Goal: Check status: Check status

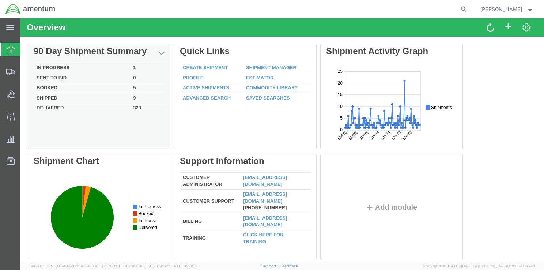
click at [39, 68] on td "In Progress" at bounding box center [82, 68] width 97 height 10
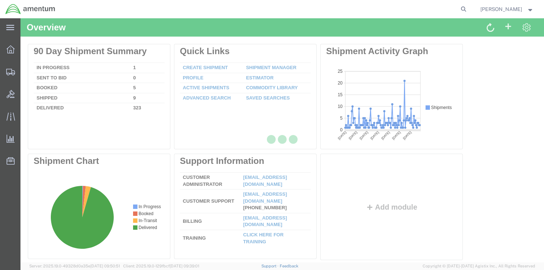
drag, startPoint x: 19, startPoint y: 49, endPoint x: 200, endPoint y: 121, distance: 195.2
click at [200, 121] on div at bounding box center [282, 140] width 524 height 244
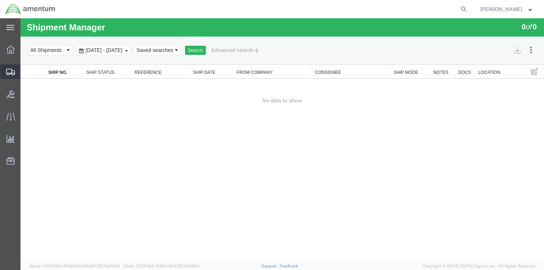
click at [25, 72] on span "Shipments" at bounding box center [22, 71] width 5 height 15
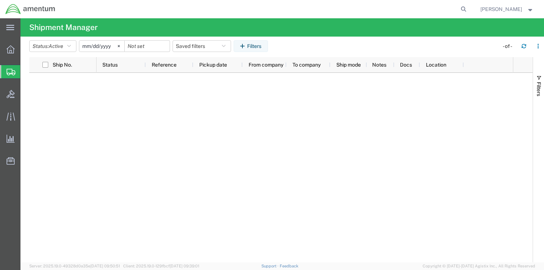
click at [26, 73] on span "Shipments" at bounding box center [23, 71] width 6 height 15
click at [0, 0] on span "Shipment Manager" at bounding box center [0, 0] width 0 height 0
click at [8, 47] on icon at bounding box center [11, 49] width 8 height 8
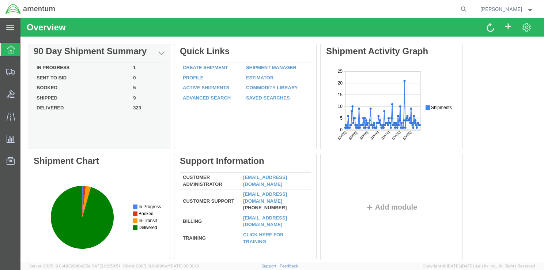
click at [56, 69] on td "In Progress" at bounding box center [82, 68] width 97 height 10
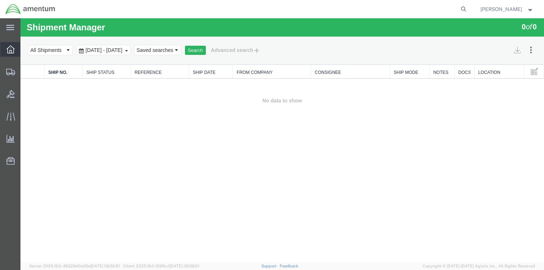
click at [10, 52] on icon at bounding box center [11, 49] width 8 height 8
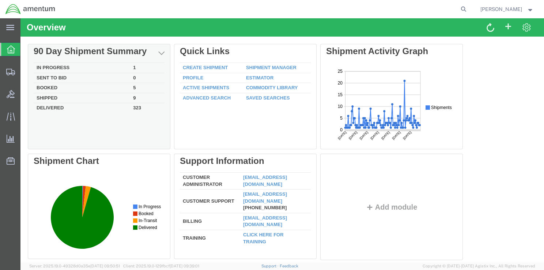
click at [61, 67] on td "In Progress" at bounding box center [82, 68] width 97 height 10
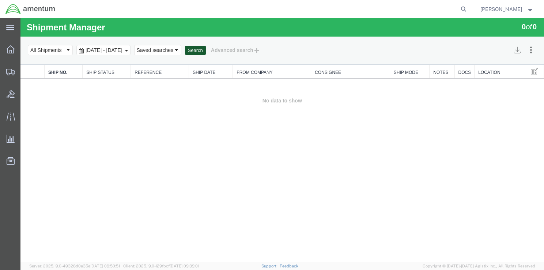
click at [206, 50] on button "Search" at bounding box center [195, 51] width 21 height 10
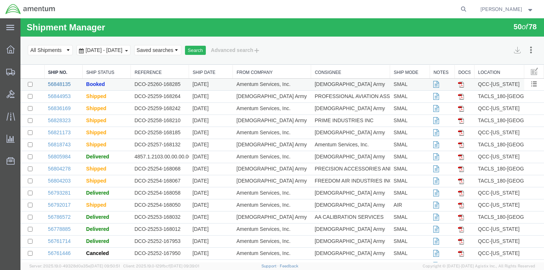
click at [63, 84] on link "56848135" at bounding box center [59, 84] width 23 height 6
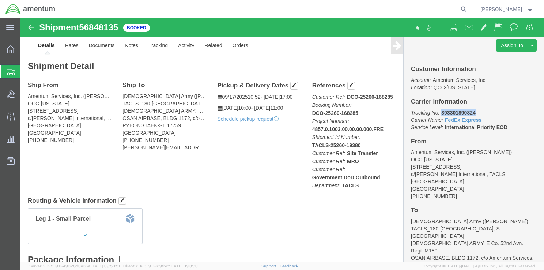
drag, startPoint x: 417, startPoint y: 94, endPoint x: 451, endPoint y: 94, distance: 33.6
click p "Tracking No: 393301890824 Carrier Name: FedEx Express FedEx Express Service Lev…"
copy b "393301890824"
